Goal: Task Accomplishment & Management: Complete application form

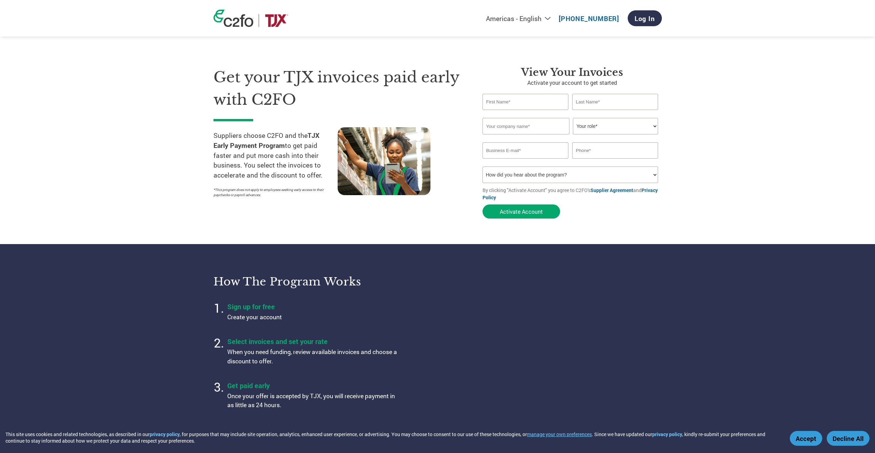
click at [510, 103] on input "text" at bounding box center [525, 102] width 86 height 16
type input "[PERSON_NAME]"
type input "6731948 Canada Inc"
type input "[EMAIL_ADDRESS][DOMAIN_NAME]"
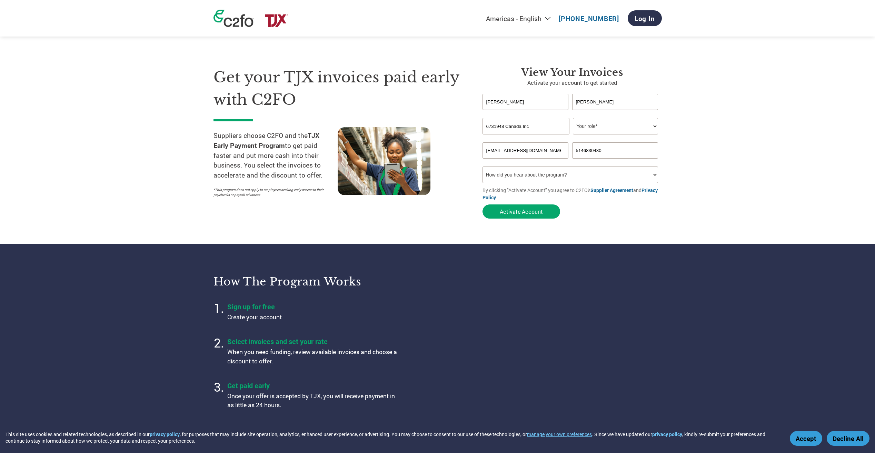
click at [606, 149] on input "5146830480" at bounding box center [615, 150] width 86 height 16
type input "5149090480"
click at [656, 173] on select "How did you hear about the program? Received a letter Email Social Media Online…" at bounding box center [570, 175] width 176 height 17
select select "Email"
click at [482, 167] on select "How did you hear about the program? Received a letter Email Social Media Online…" at bounding box center [570, 175] width 176 height 17
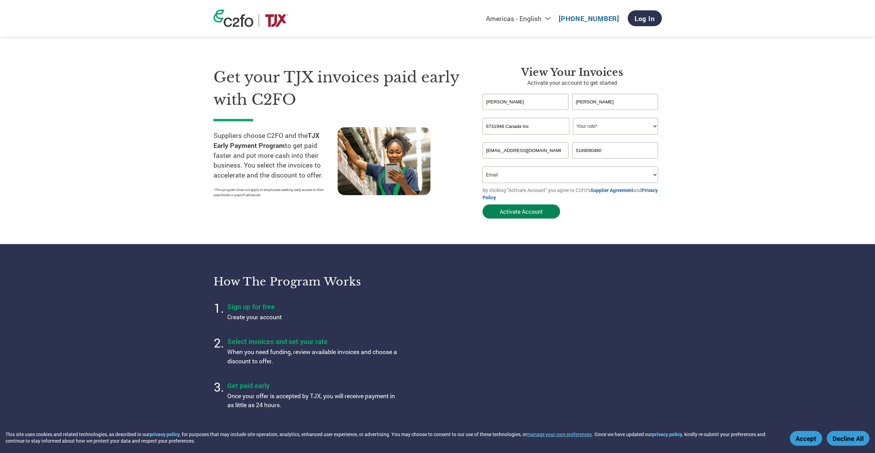
click at [505, 215] on button "Activate Account" at bounding box center [521, 212] width 78 height 14
click at [655, 126] on select "Your role* CFO Controller Credit Manager Finance Director Treasurer CEO Preside…" at bounding box center [615, 126] width 85 height 17
select select "PRESIDENT"
click at [573, 118] on select "Your role* CFO Controller Credit Manager Finance Director Treasurer CEO Preside…" at bounding box center [615, 126] width 85 height 17
click at [522, 214] on button "Activate Account" at bounding box center [521, 212] width 78 height 14
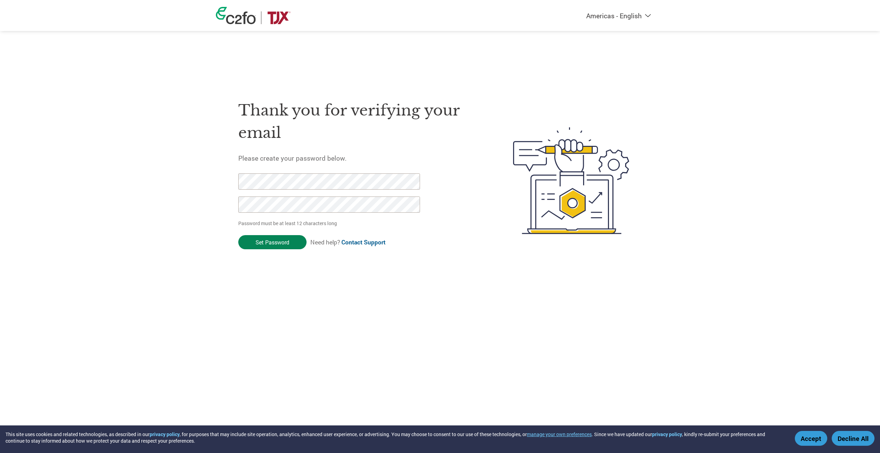
click at [280, 247] on input "Set Password" at bounding box center [272, 242] width 68 height 14
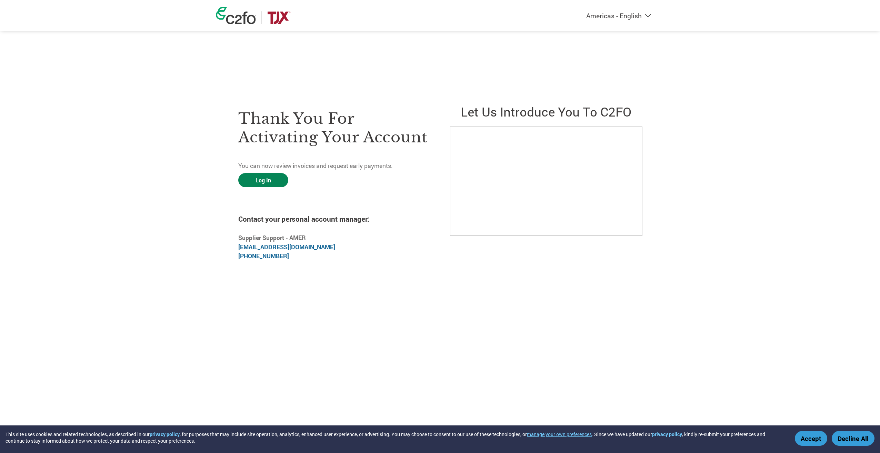
click at [280, 178] on link "Log In" at bounding box center [263, 180] width 50 height 14
